Goal: Task Accomplishment & Management: Manage account settings

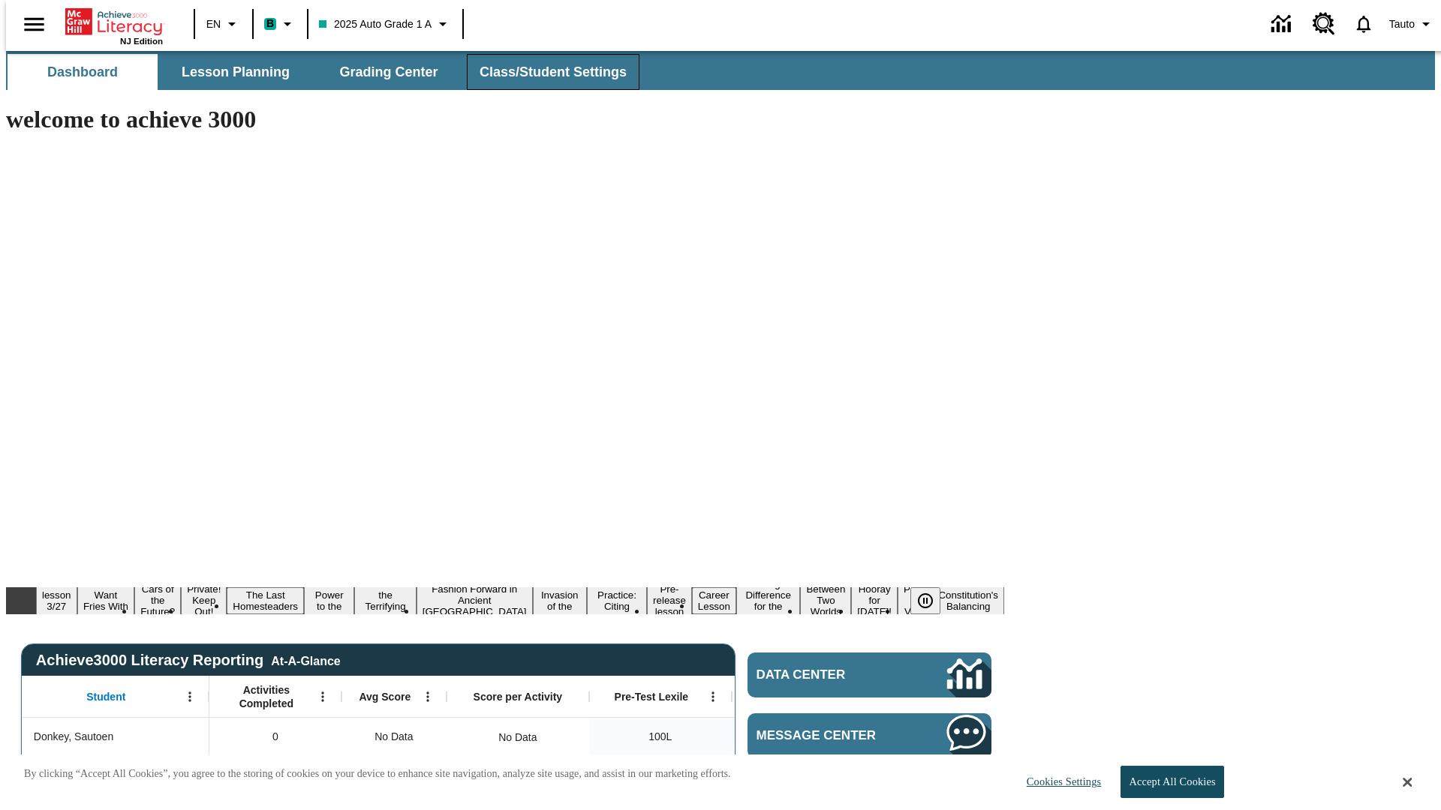
click at [545, 72] on span "Class/Student Settings" at bounding box center [552, 72] width 147 height 17
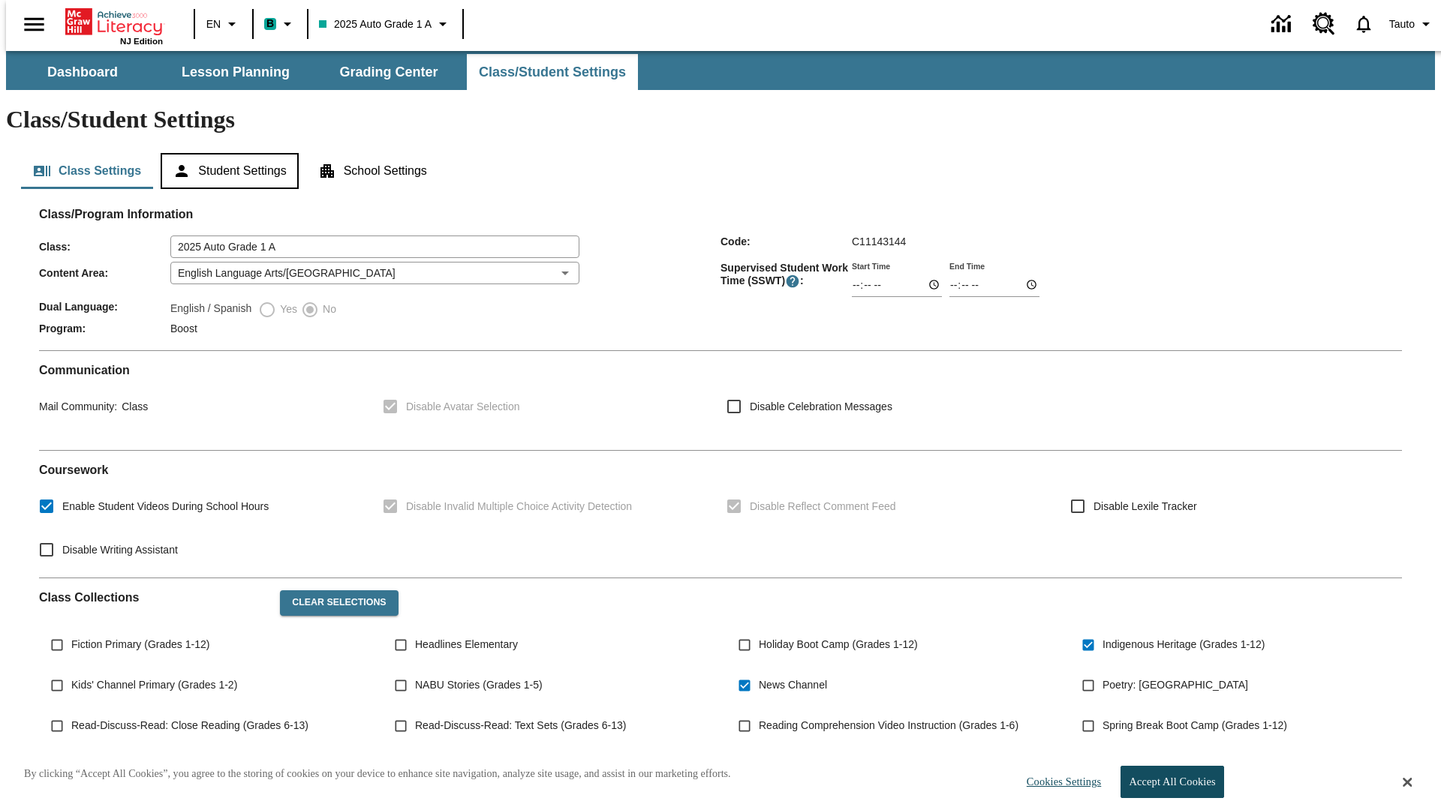
click at [226, 153] on button "Student Settings" at bounding box center [229, 171] width 137 height 36
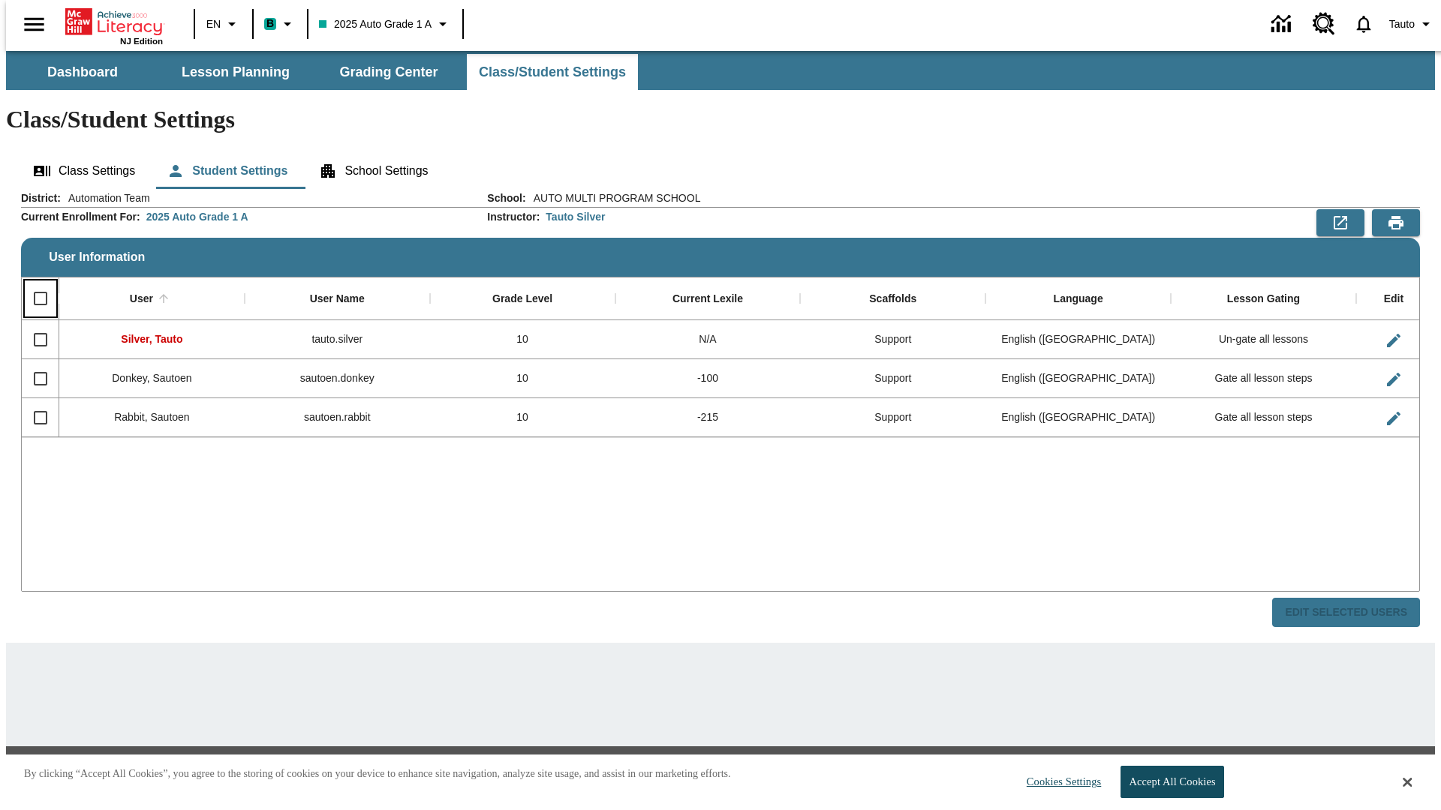
click at [34, 283] on input "Select all rows" at bounding box center [41, 299] width 32 height 32
checkbox input "true"
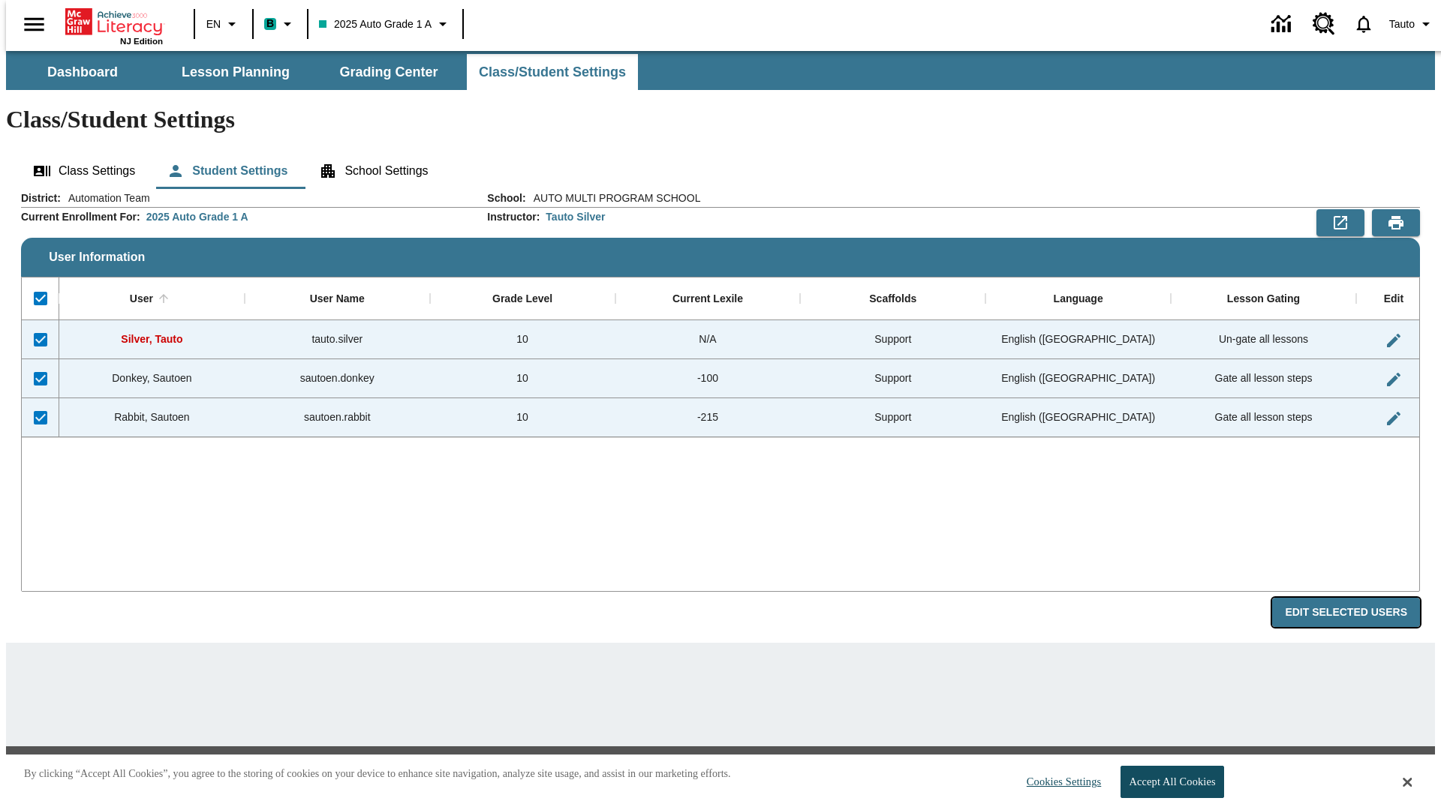
click at [1357, 598] on button "Edit Selected Users" at bounding box center [1346, 612] width 148 height 29
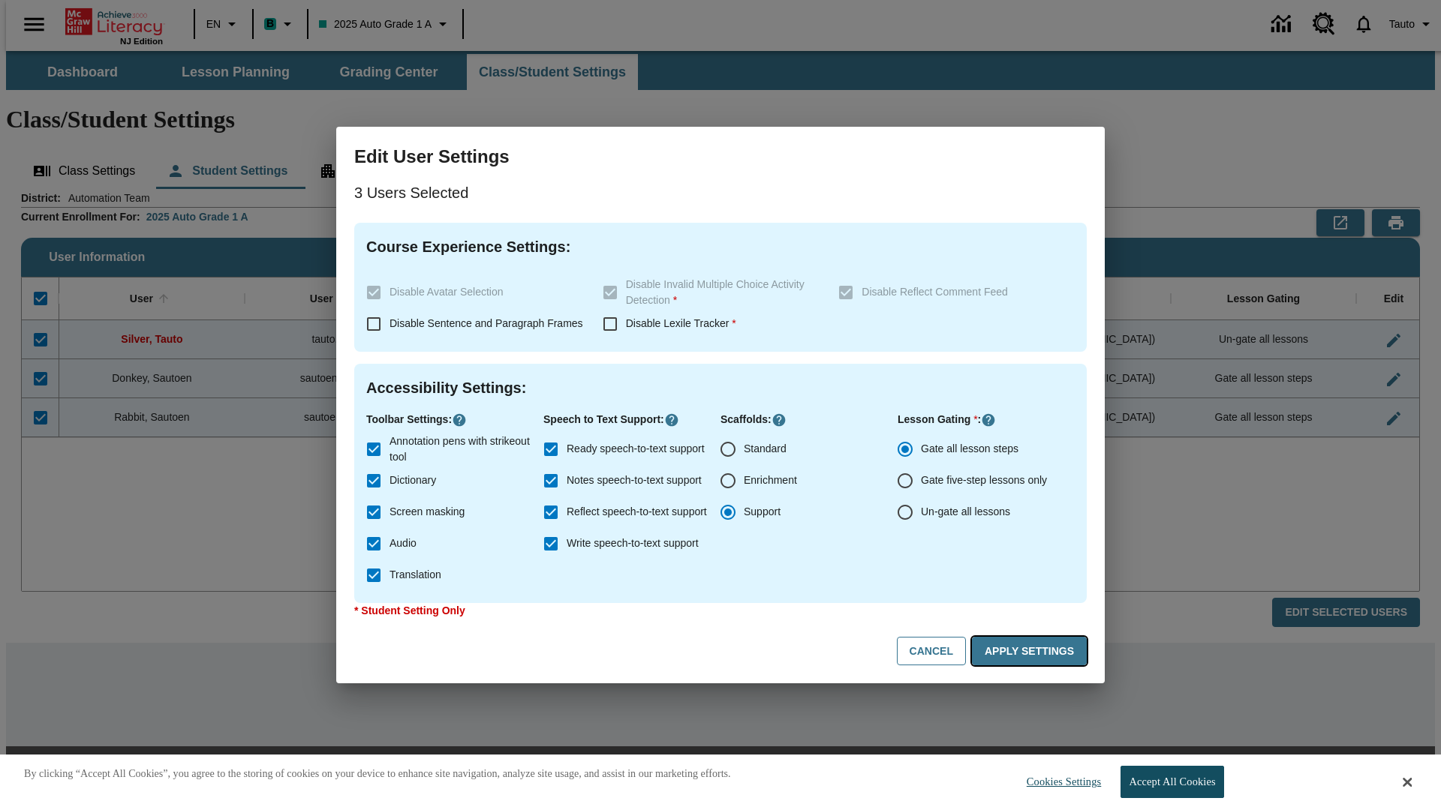
click at [1032, 651] on button "Apply Settings" at bounding box center [1029, 651] width 115 height 29
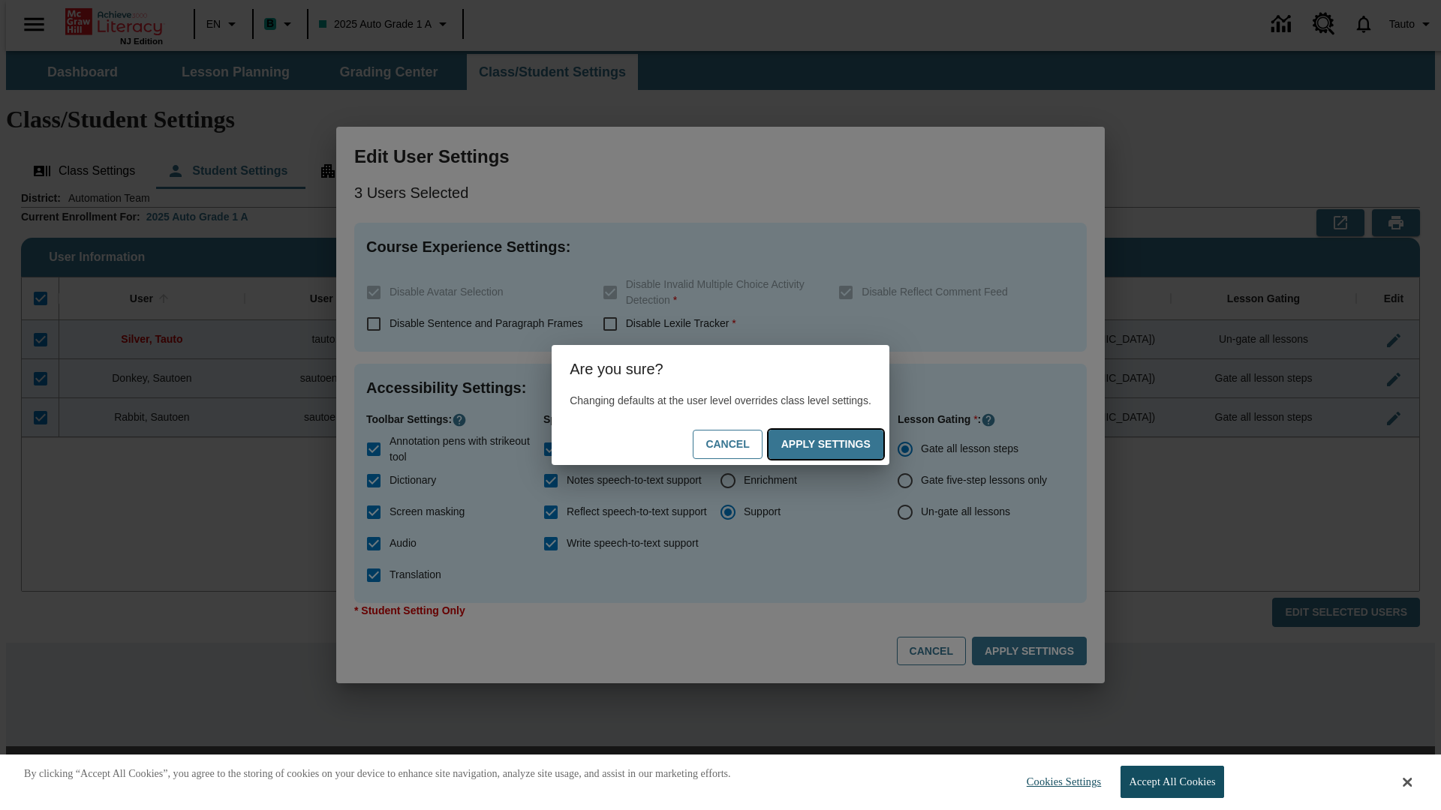
click at [840, 444] on button "Apply Settings" at bounding box center [825, 444] width 115 height 29
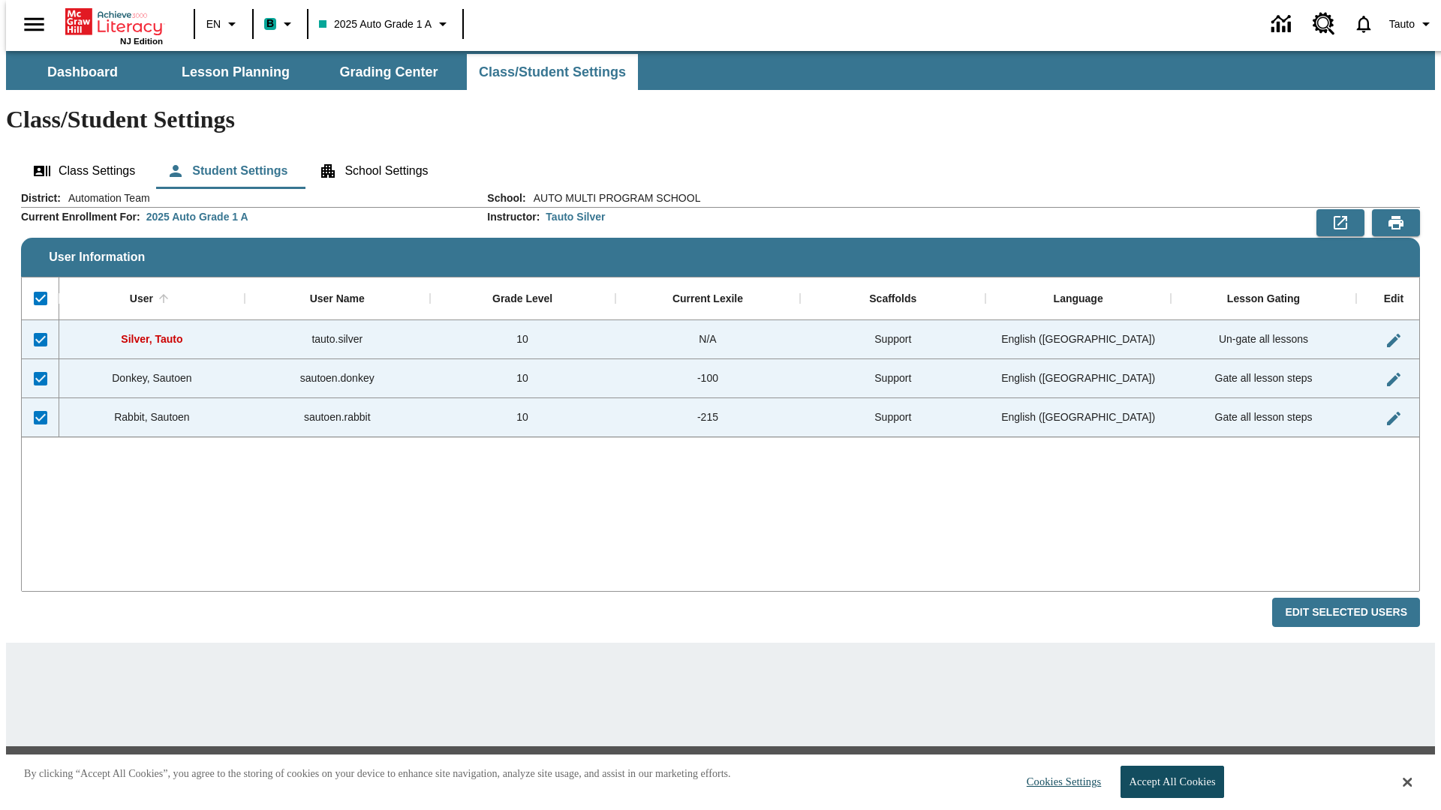
checkbox input "false"
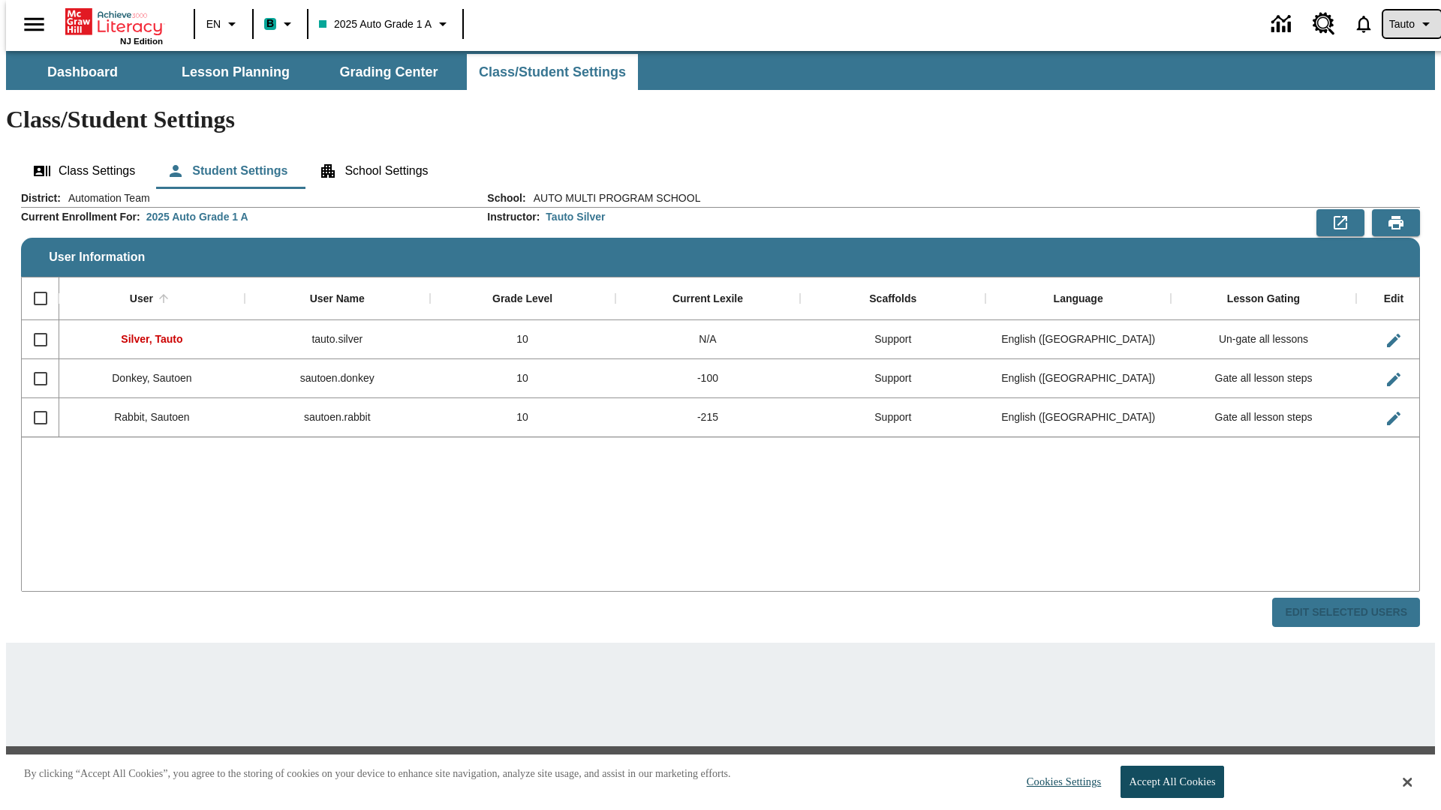
click at [1404, 24] on span "Tauto" at bounding box center [1402, 25] width 26 height 16
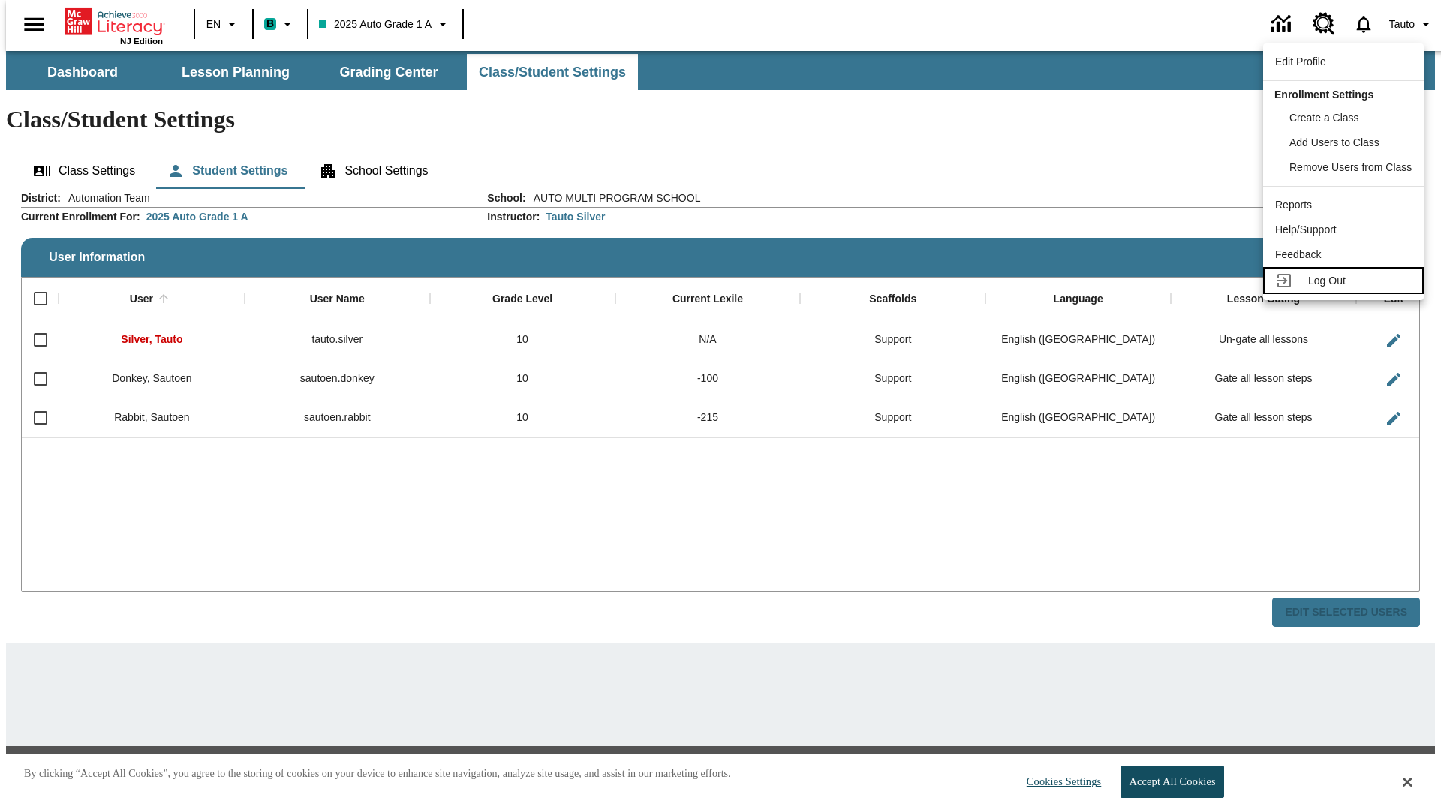
click at [1345, 281] on span "Log Out" at bounding box center [1327, 281] width 38 height 12
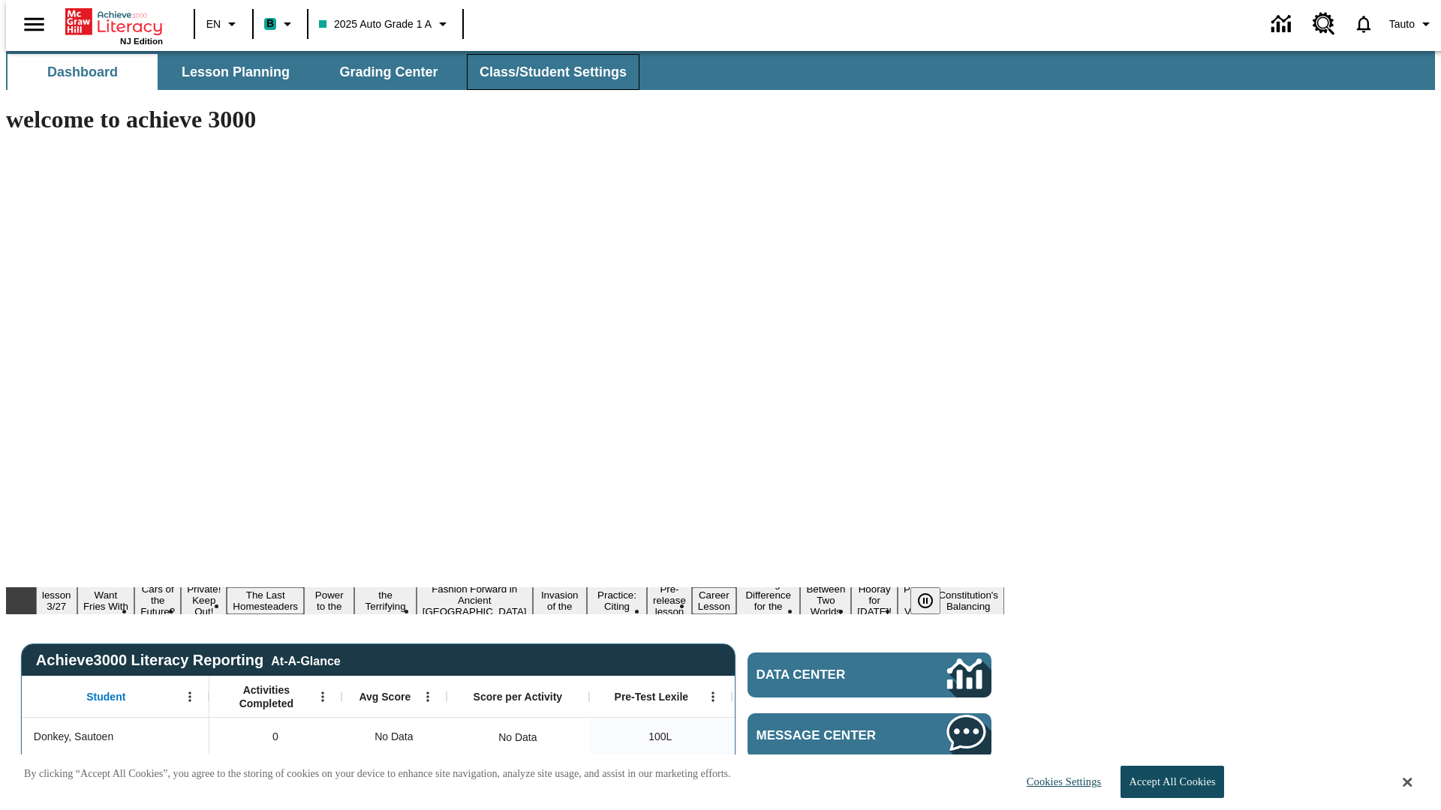
click at [545, 72] on span "Class/Student Settings" at bounding box center [552, 72] width 147 height 17
